Goal: Navigation & Orientation: Find specific page/section

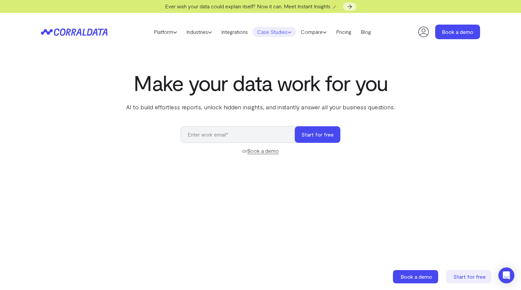
click at [281, 34] on link "Case Studies" at bounding box center [275, 32] width 44 height 10
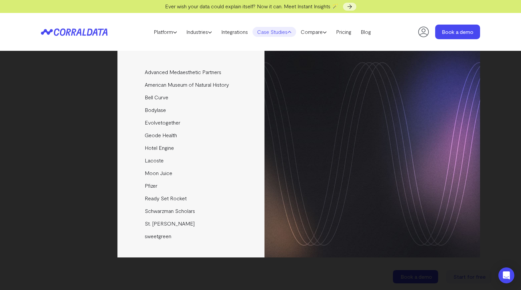
click at [77, 225] on div "Advanced Medaesthetic Partners See how AMP scaled profitability and enhanced pa…" at bounding box center [260, 154] width 439 height 207
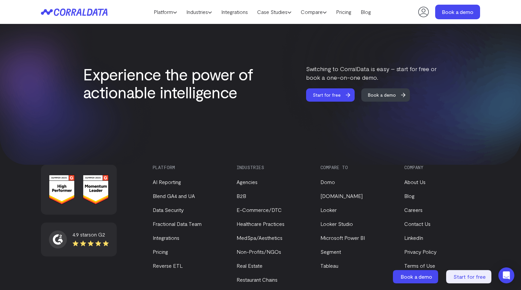
scroll to position [2840, 0]
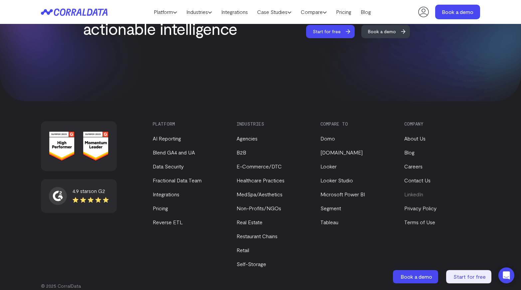
click at [422, 191] on link "LinkedIn" at bounding box center [413, 194] width 19 height 6
click at [414, 135] on link "About Us" at bounding box center [414, 138] width 21 height 6
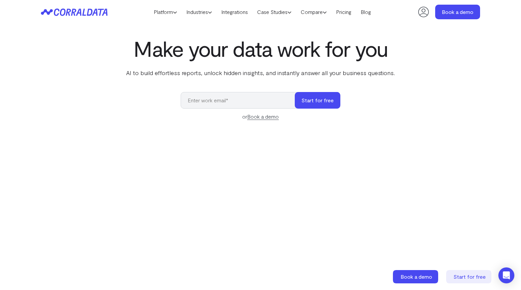
scroll to position [0, 0]
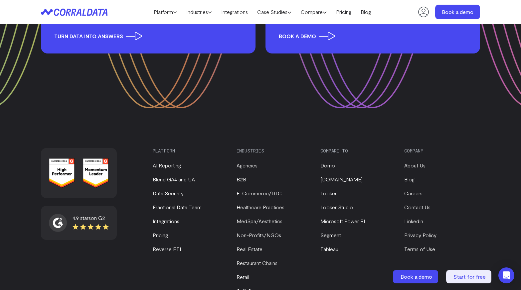
scroll to position [902, 0]
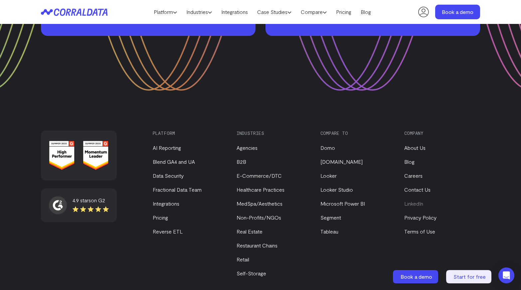
click at [417, 201] on link "LinkedIn" at bounding box center [413, 204] width 19 height 6
click at [82, 12] on icon at bounding box center [74, 12] width 67 height 8
